Goal: Entertainment & Leisure: Consume media (video, audio)

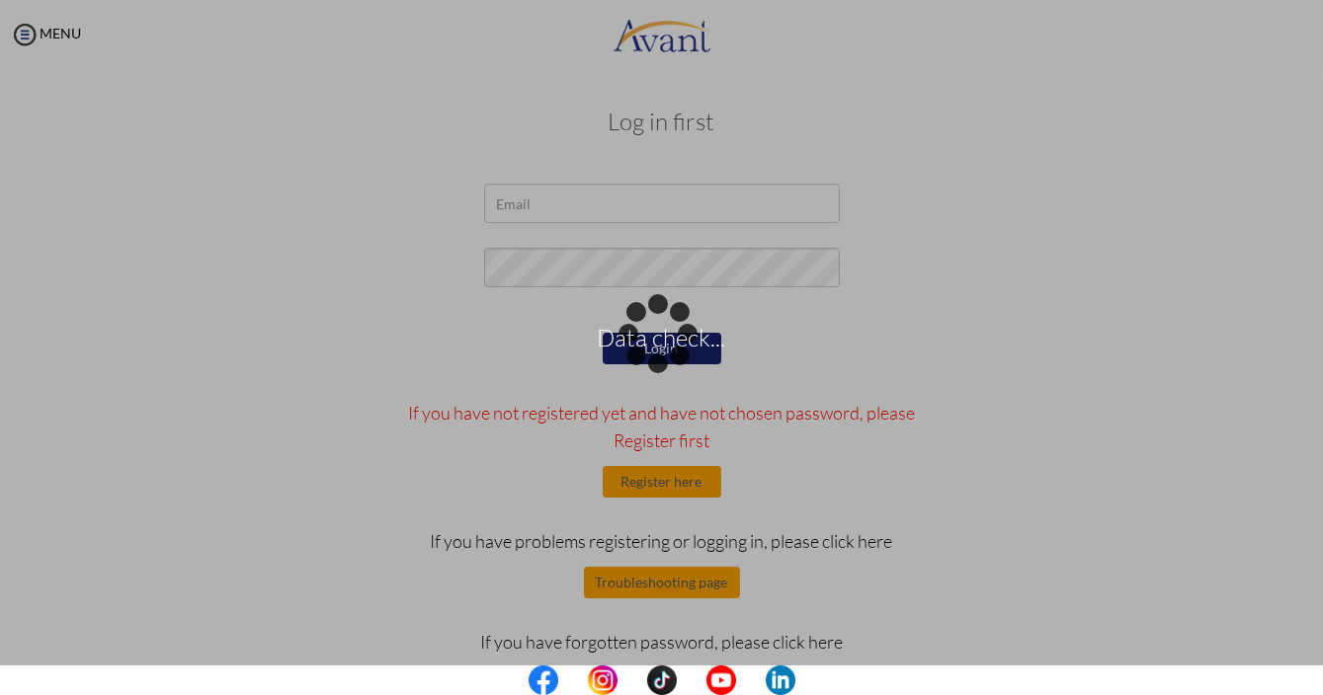
click at [676, 334] on div "Data check..." at bounding box center [662, 348] width 28 height 28
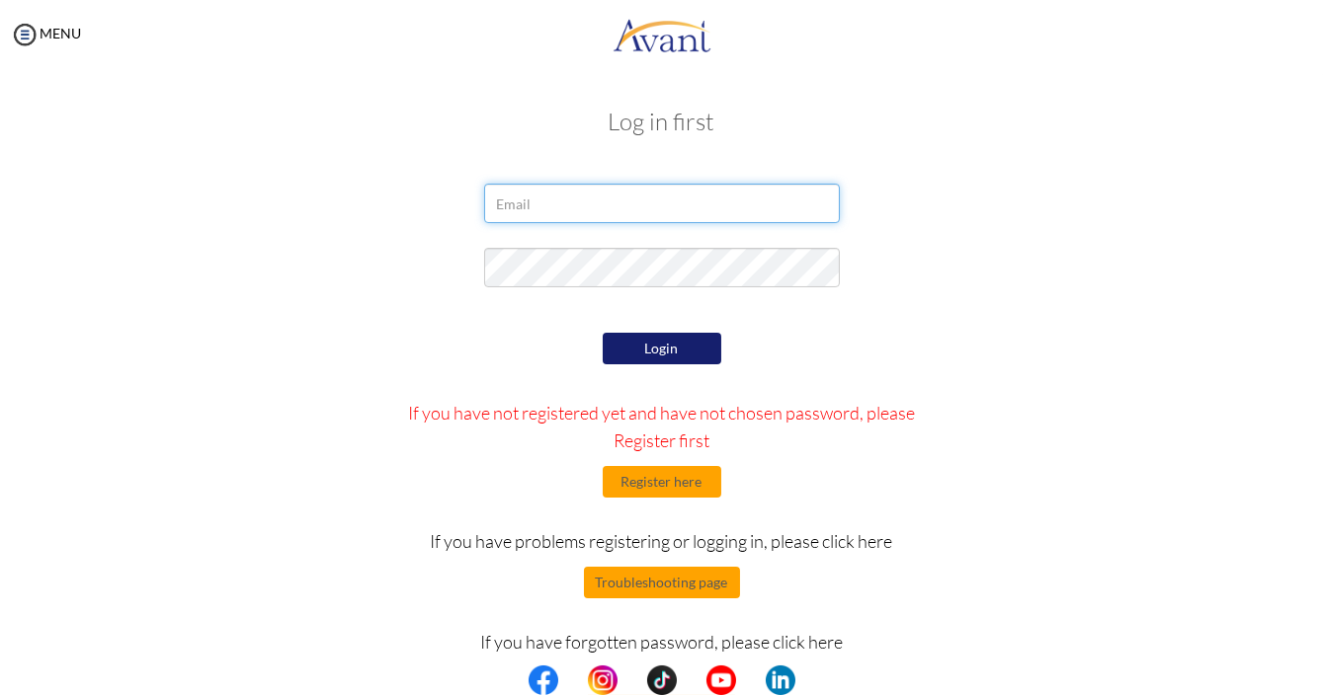
click at [796, 203] on input "email" at bounding box center [662, 204] width 356 height 40
type input "[EMAIL_ADDRESS][DOMAIN_NAME]"
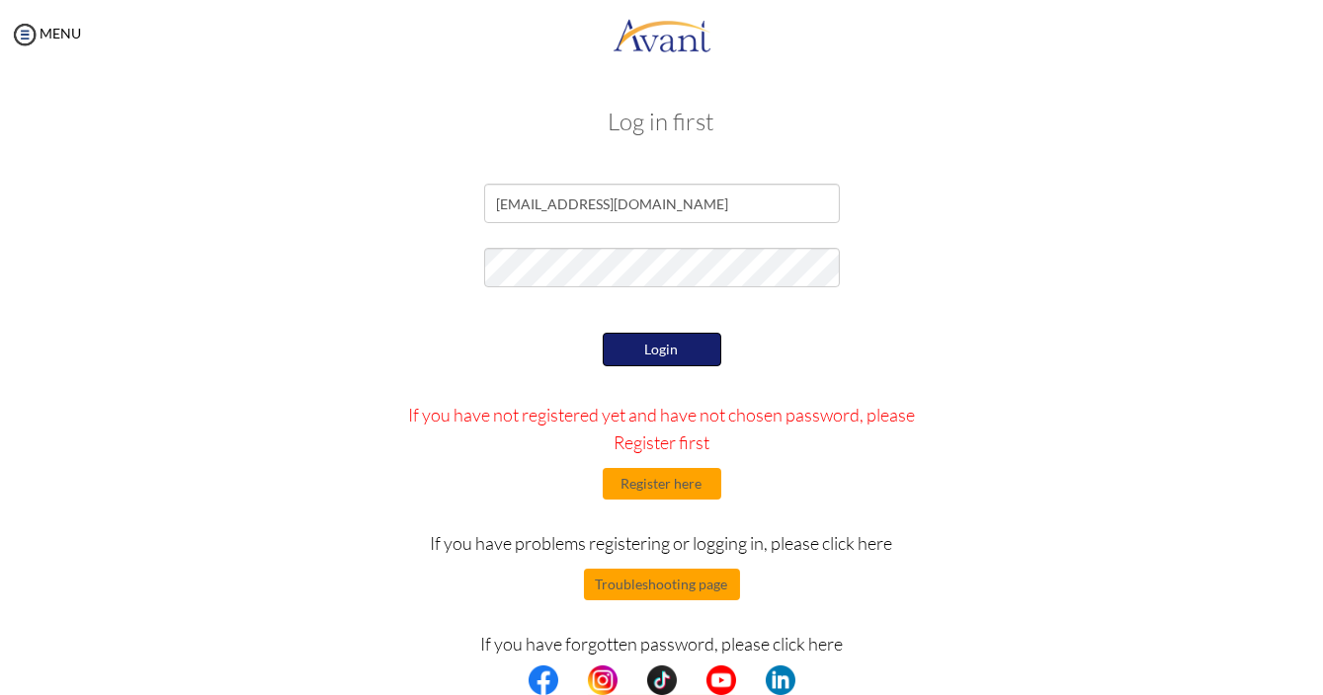
click at [603, 333] on button "Login" at bounding box center [662, 350] width 119 height 34
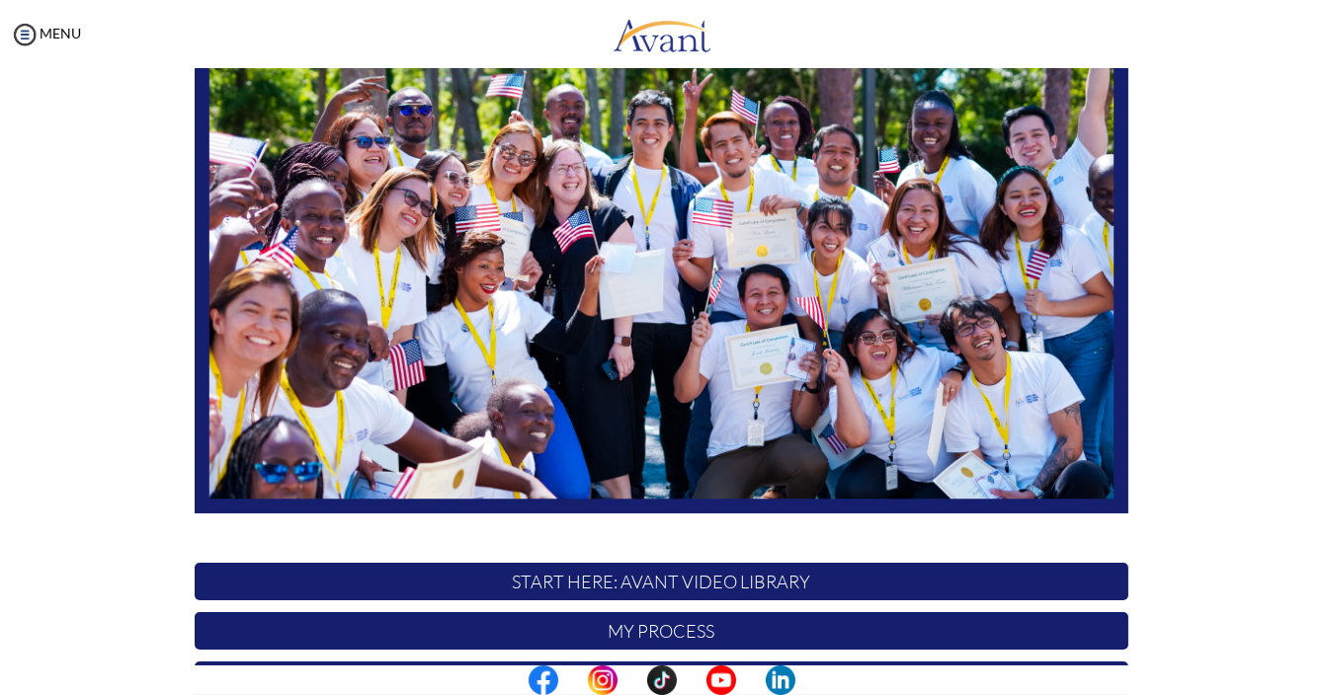
scroll to position [402, 0]
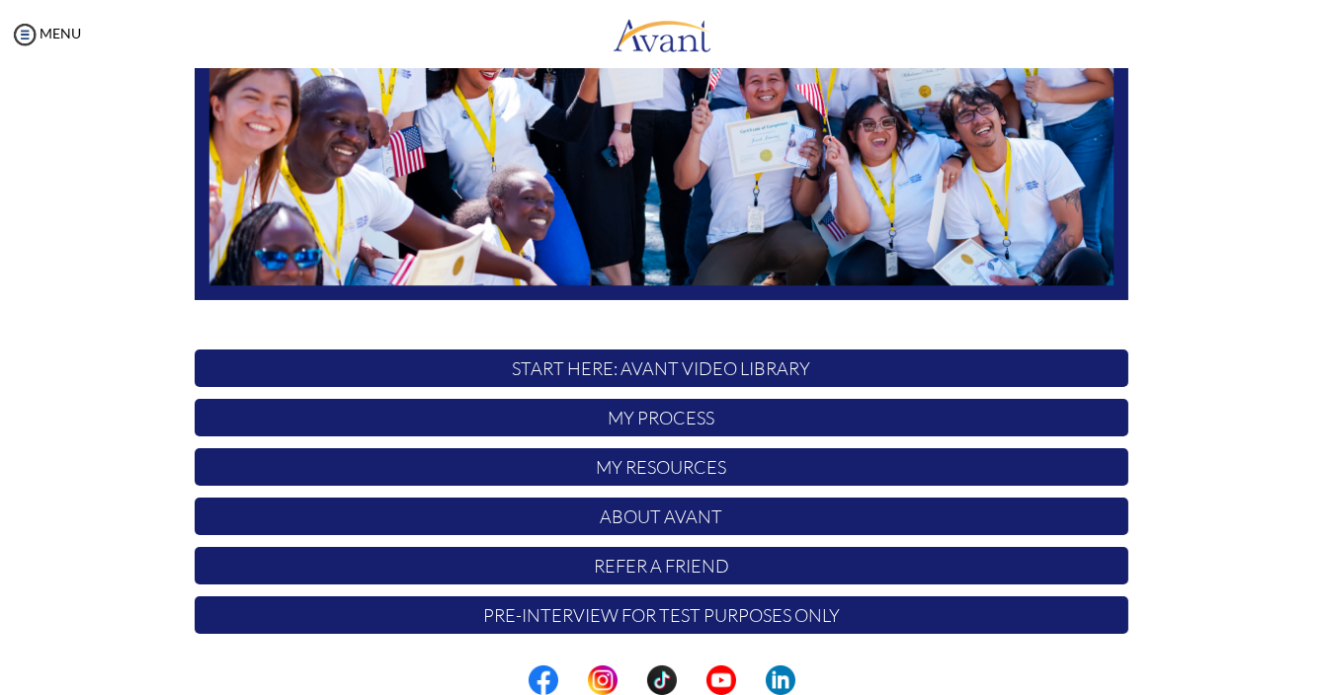
click at [805, 422] on p "My Process" at bounding box center [662, 418] width 934 height 38
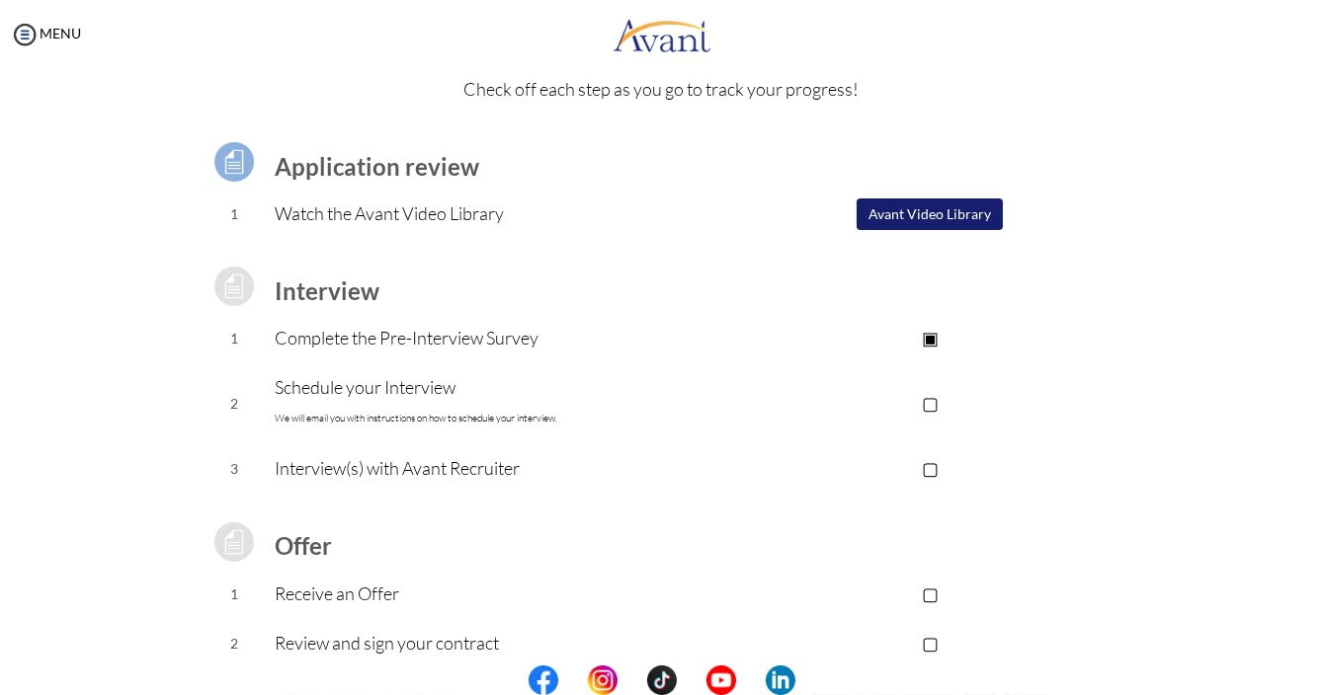
scroll to position [85, 0]
click at [938, 412] on p "▢" at bounding box center [930, 401] width 396 height 28
click at [935, 405] on p "▣" at bounding box center [930, 401] width 396 height 28
click at [747, 411] on p "▢" at bounding box center [930, 401] width 396 height 28
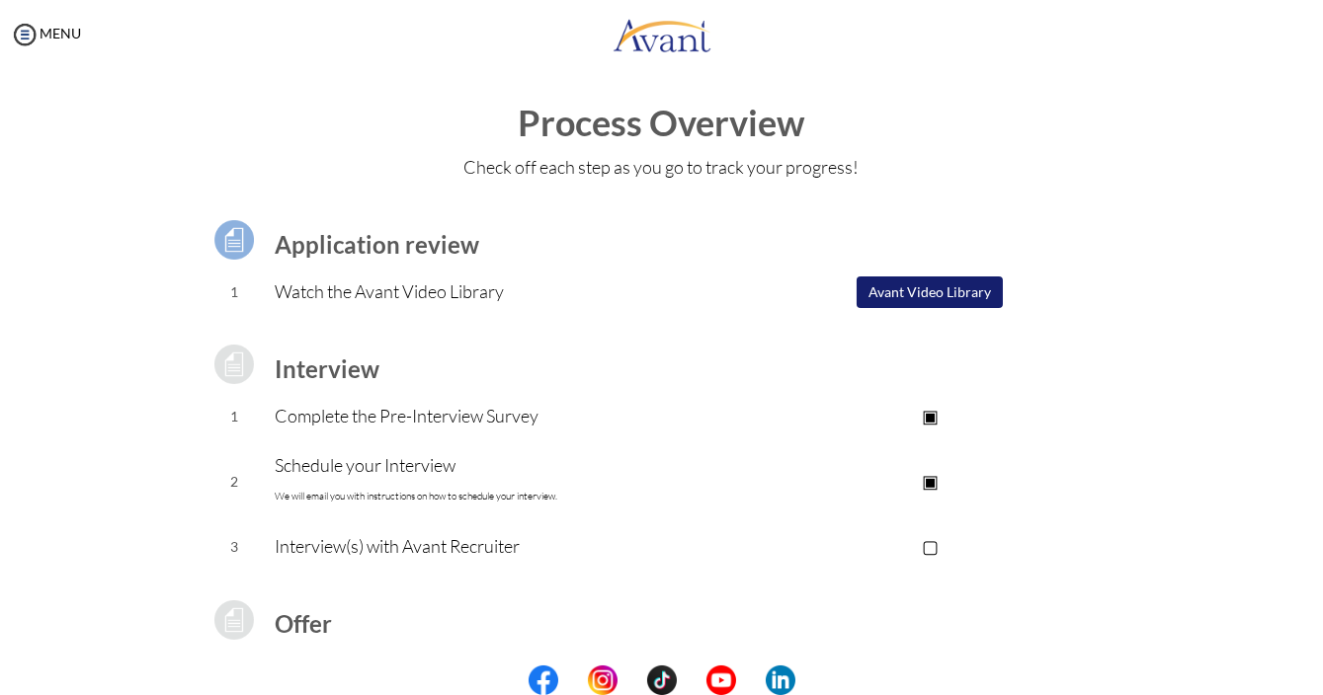
scroll to position [0, 0]
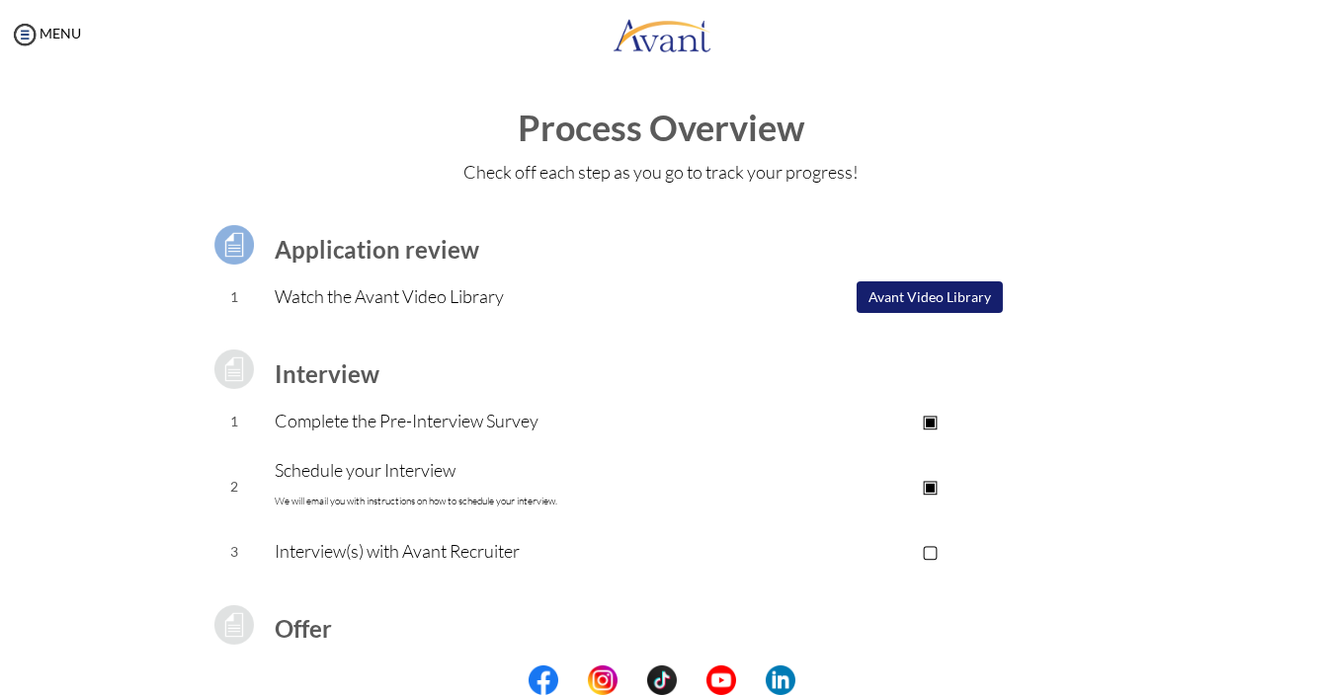
click at [966, 299] on button "Avant Video Library" at bounding box center [929, 298] width 146 height 32
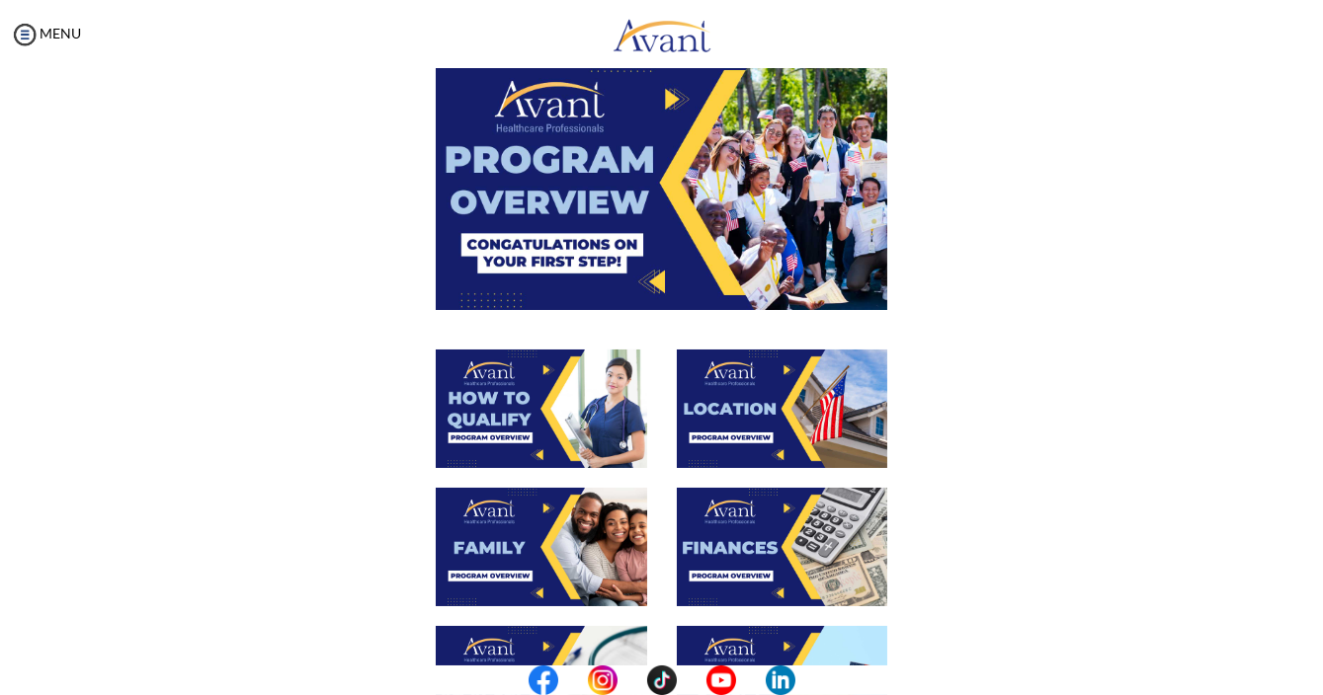
scroll to position [137, 0]
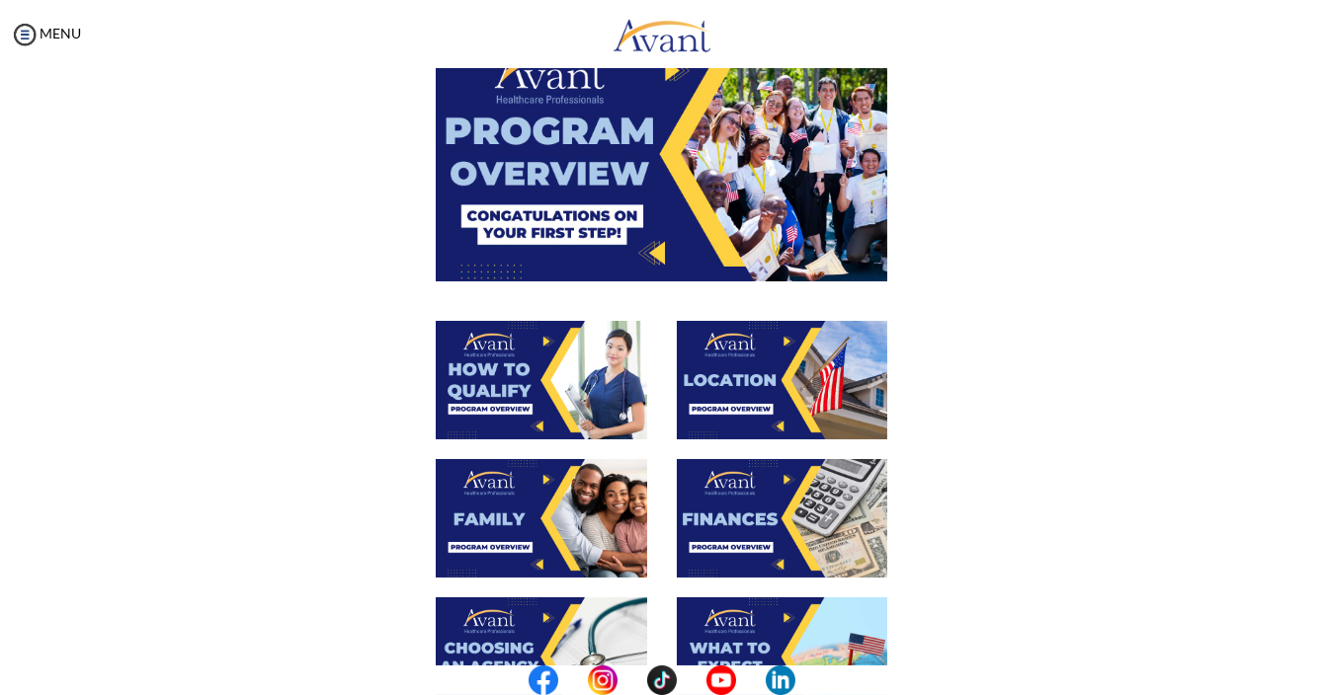
click at [600, 401] on img at bounding box center [541, 380] width 211 height 119
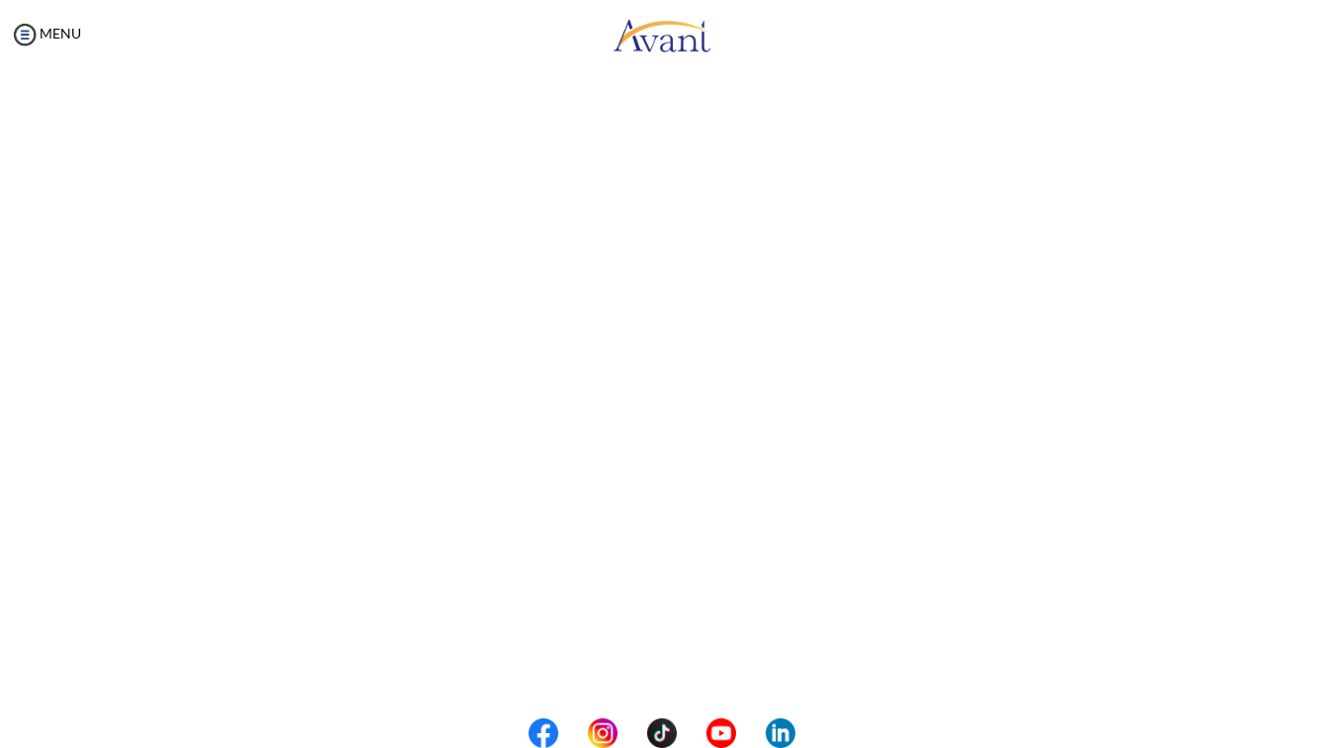
scroll to position [223, 0]
click at [698, 669] on body "Maintenance break. Please come back in 2 hours. MENU My Status What is the next…" at bounding box center [661, 374] width 1323 height 748
click at [669, 665] on button "Back to Avant Video Library" at bounding box center [661, 667] width 195 height 32
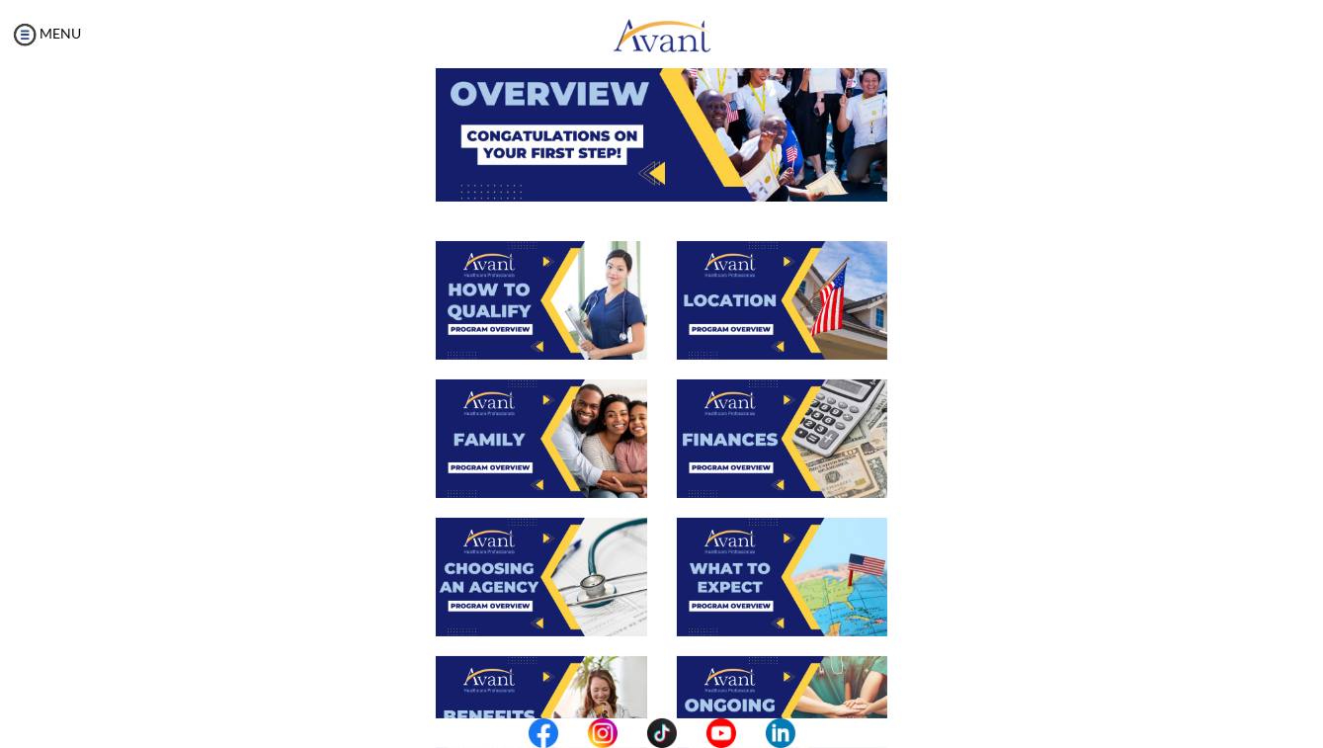
scroll to position [314, 0]
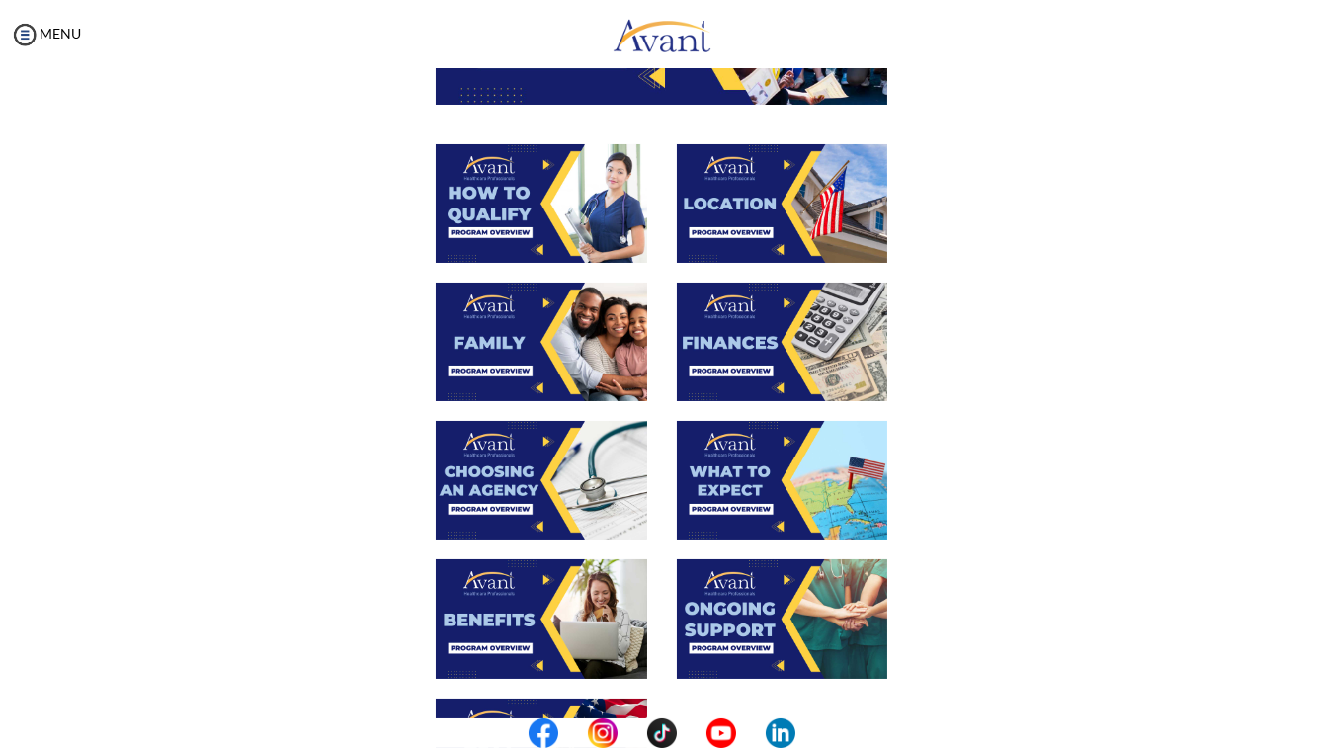
click at [796, 476] on img at bounding box center [782, 480] width 211 height 119
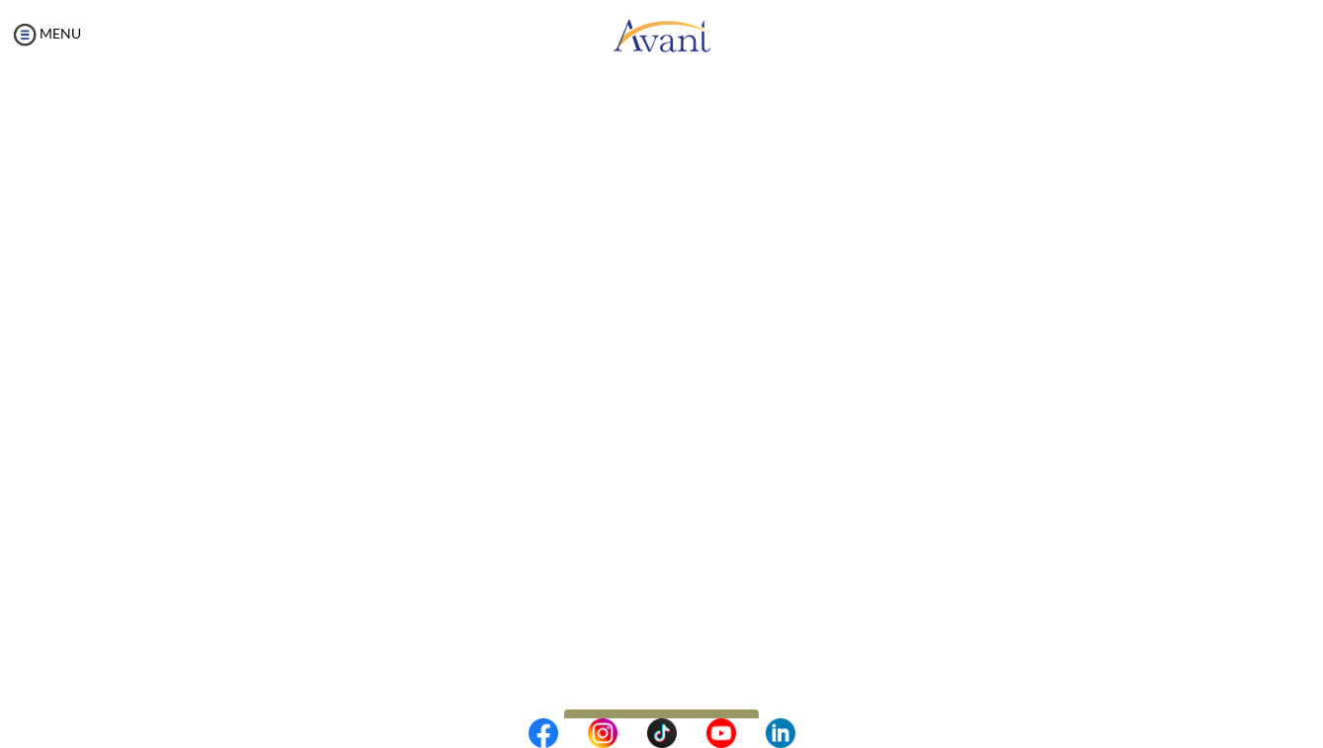
scroll to position [435, 0]
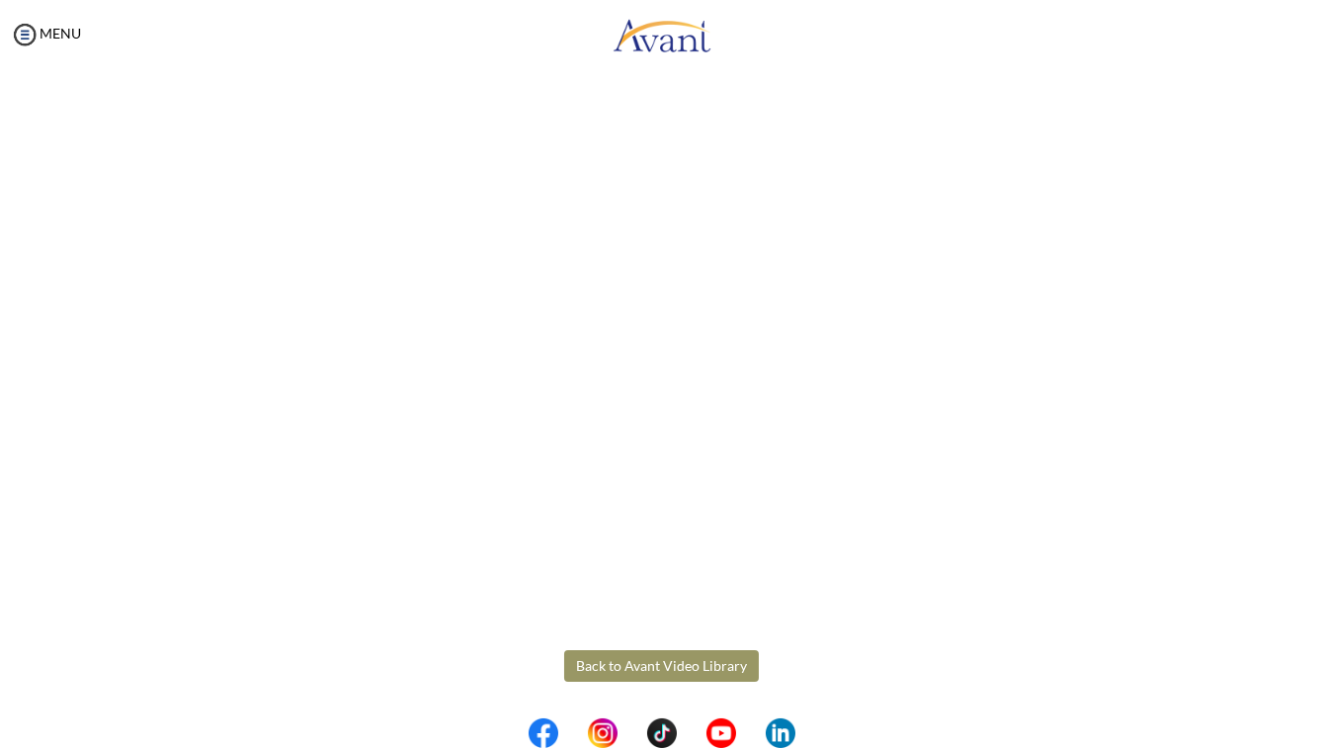
click at [618, 659] on body "Maintenance break. Please come back in 2 hours. MENU My Status What is the next…" at bounding box center [661, 374] width 1323 height 748
click at [675, 667] on button "Back to Avant Video Library" at bounding box center [661, 666] width 195 height 32
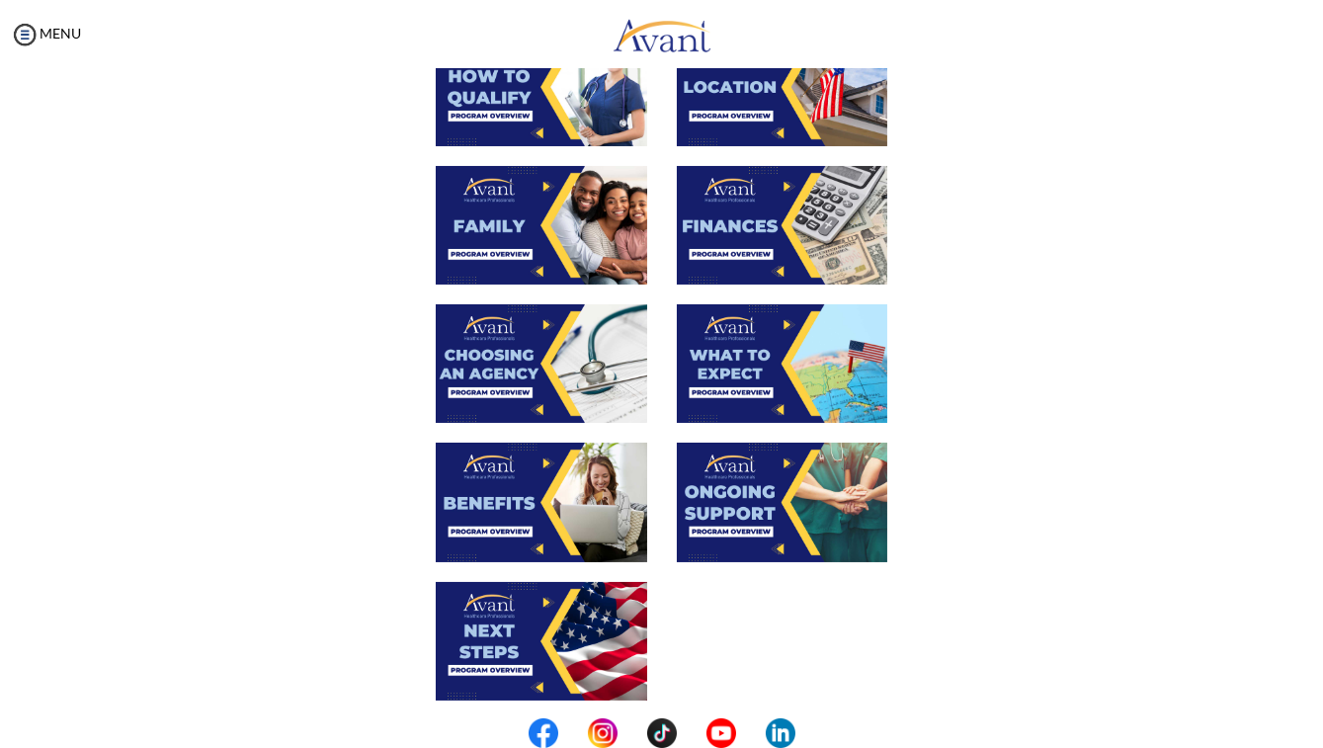
scroll to position [444, 0]
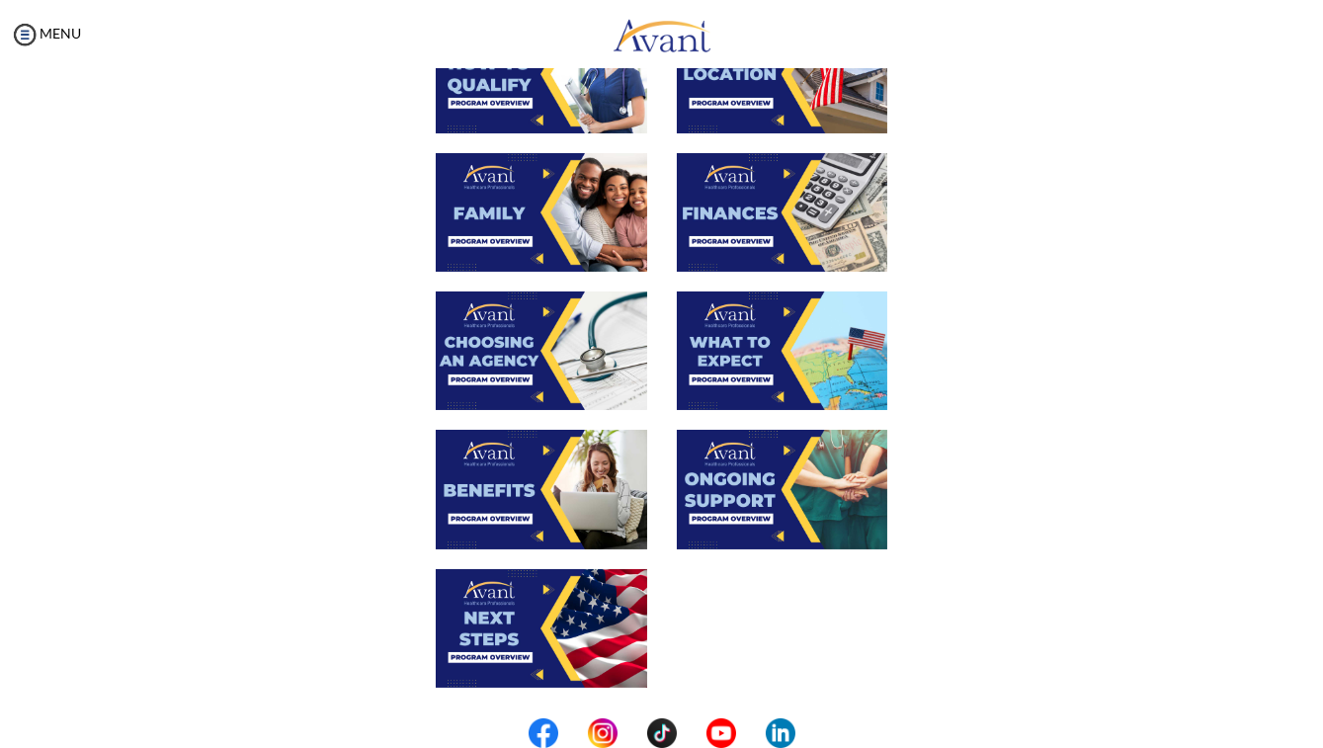
click at [518, 536] on img at bounding box center [541, 489] width 211 height 119
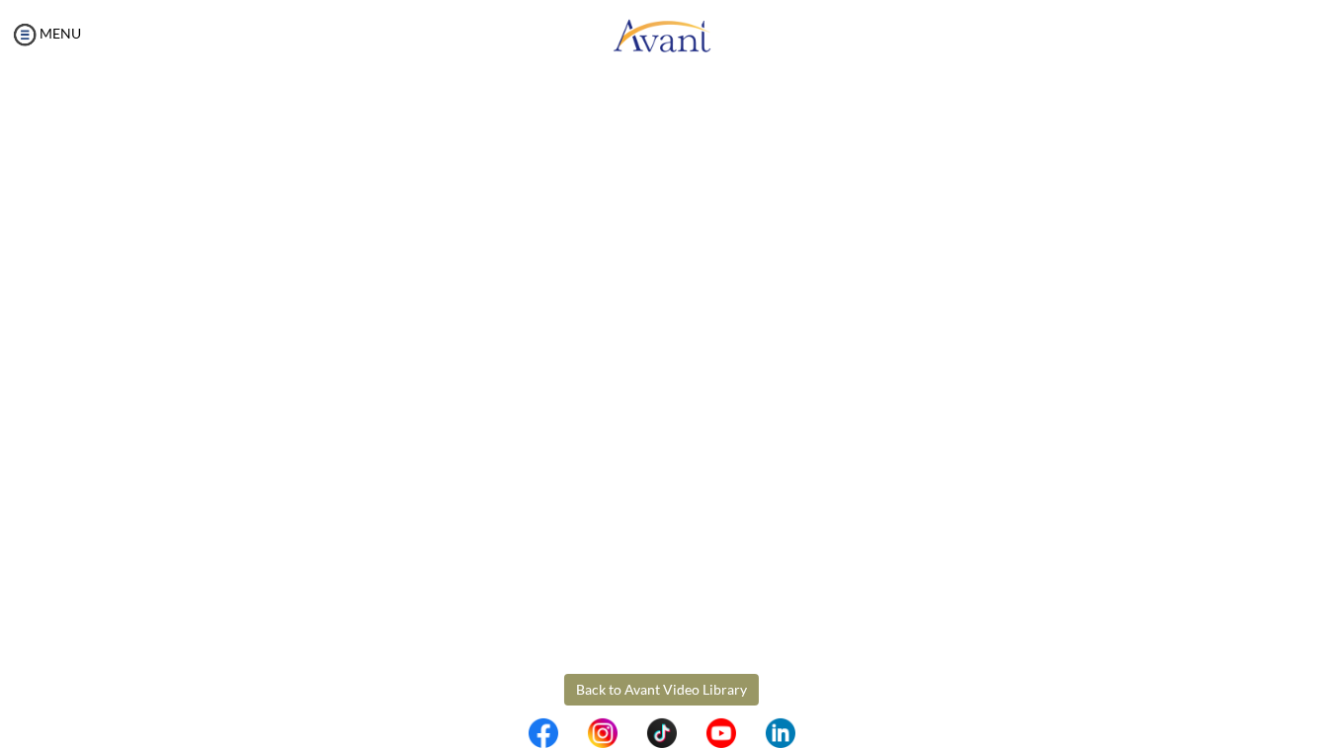
scroll to position [435, 0]
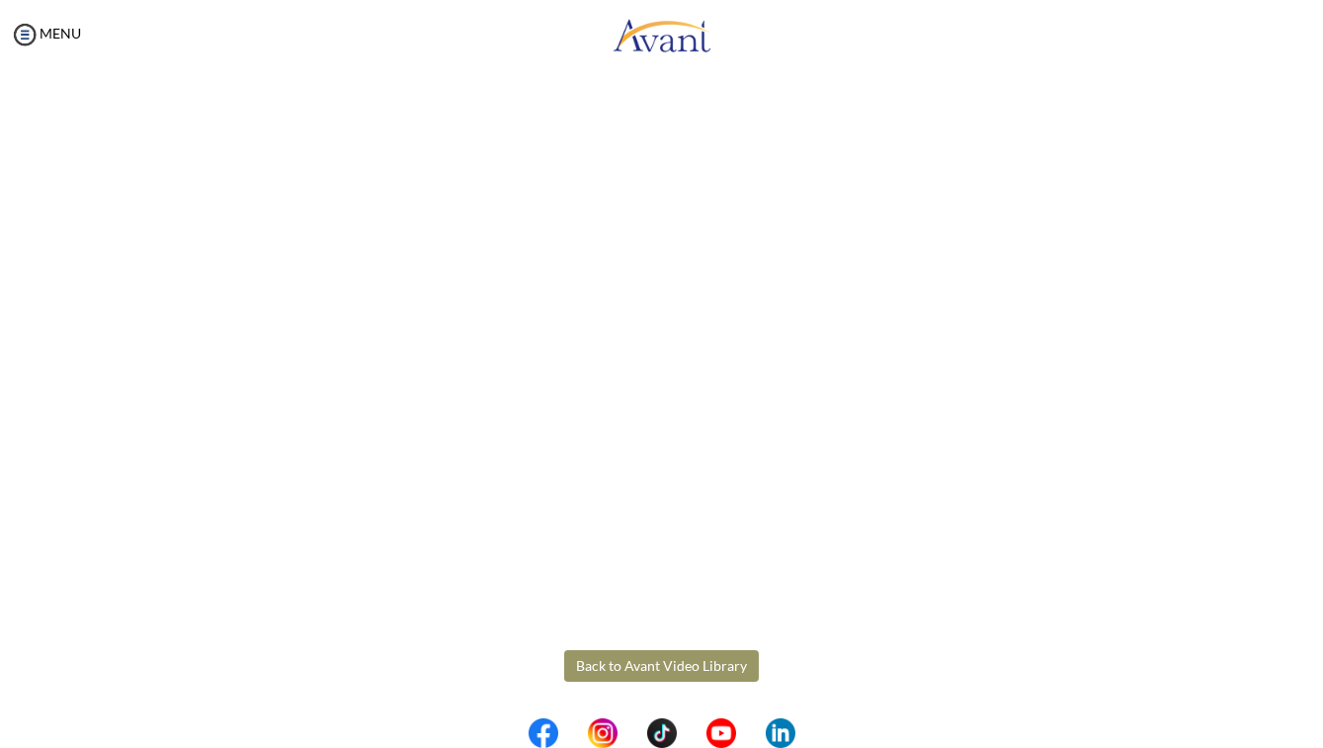
click at [641, 664] on body "Maintenance break. Please come back in 2 hours. MENU My Status What is the next…" at bounding box center [661, 374] width 1323 height 748
